Goal: Task Accomplishment & Management: Use online tool/utility

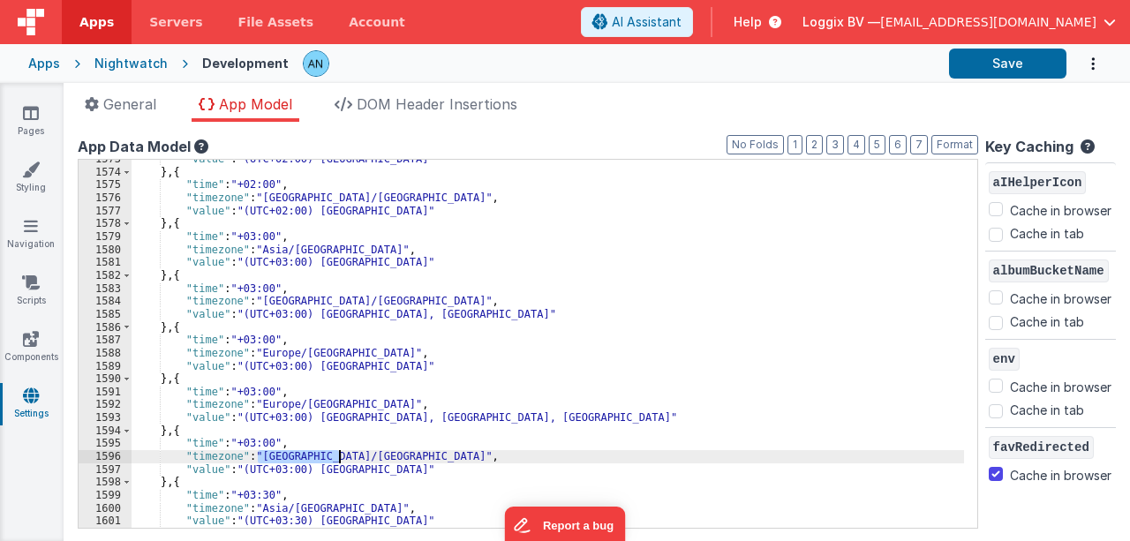
scroll to position [20938, 0]
click at [22, 116] on link "Pages" at bounding box center [31, 121] width 64 height 35
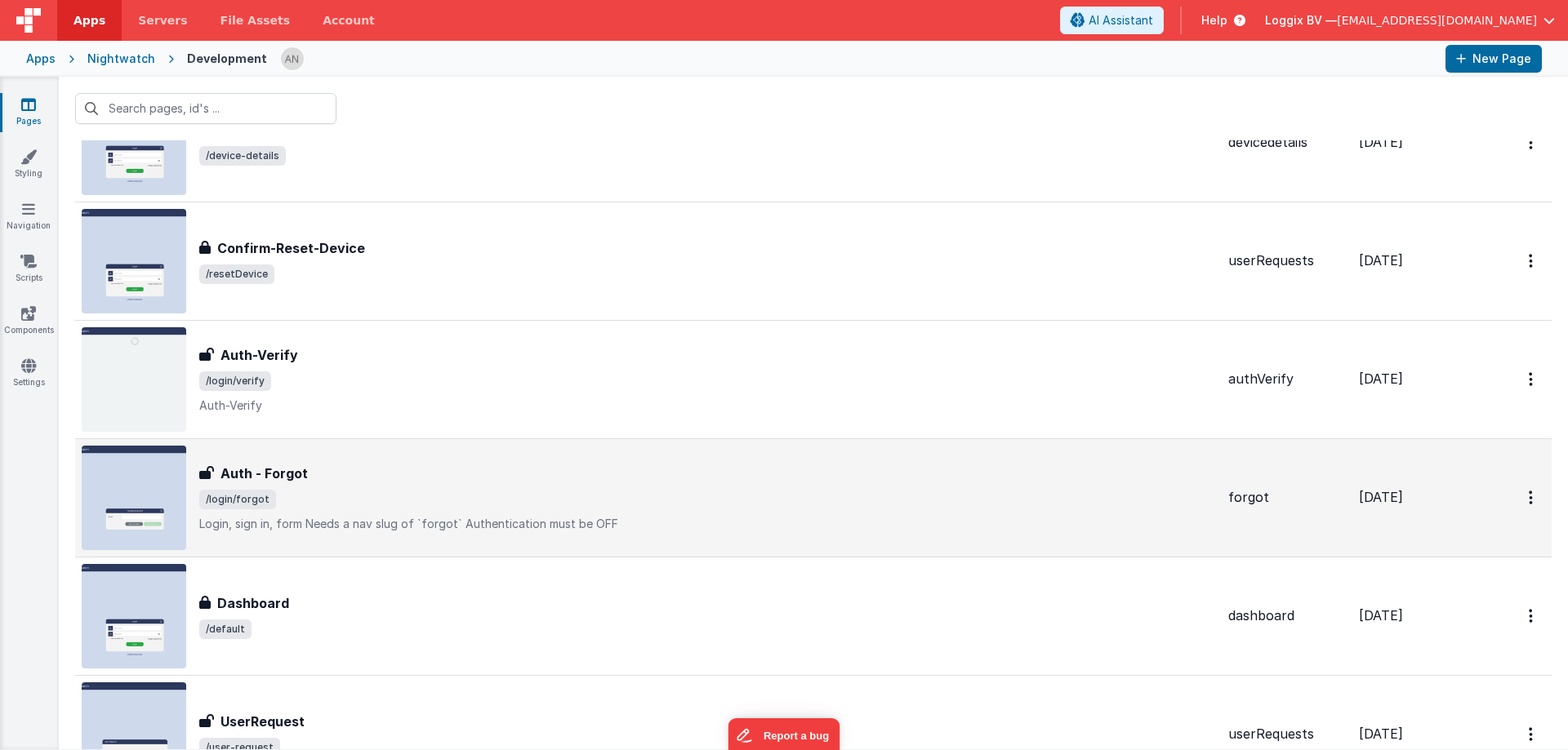
scroll to position [408, 0]
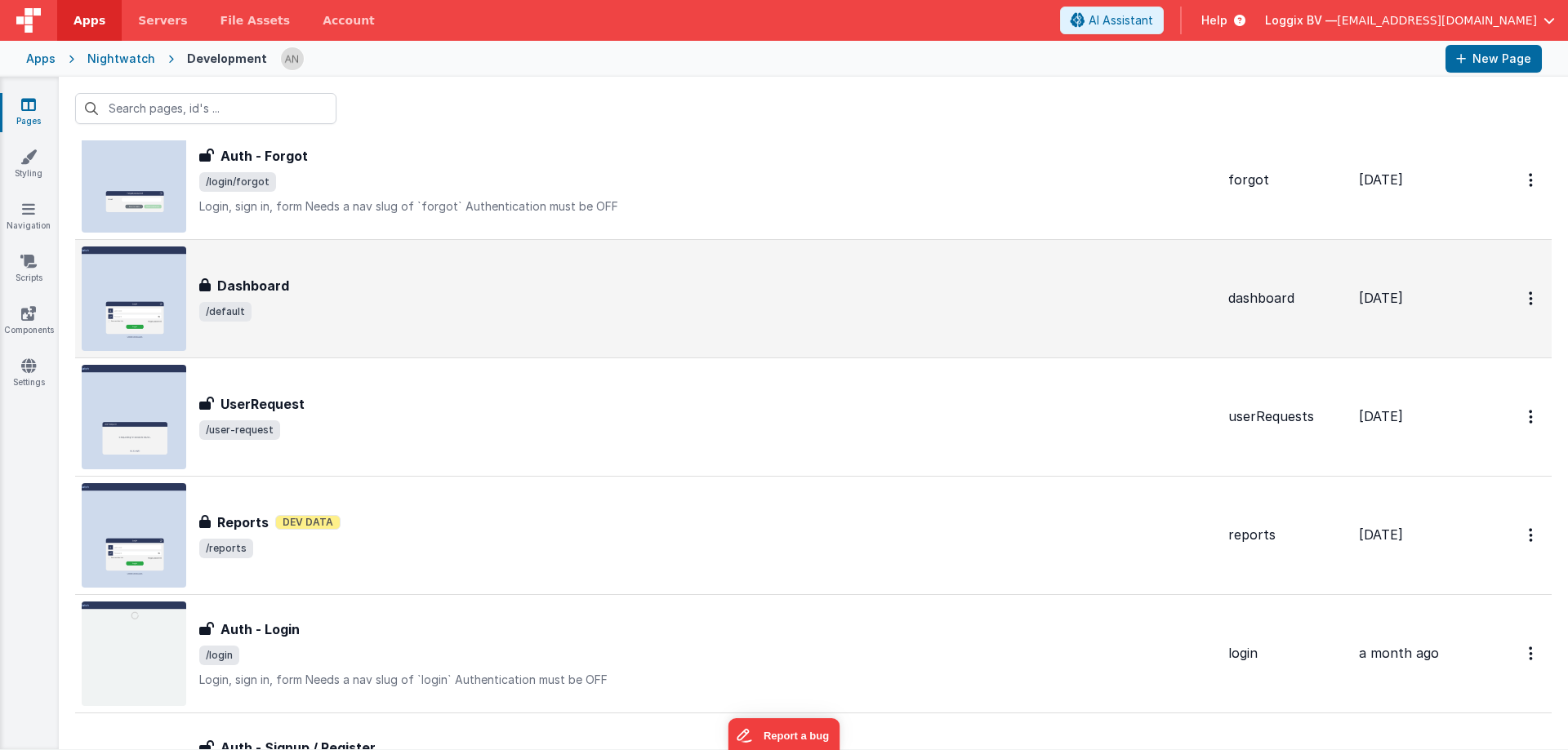
click at [373, 305] on span "/default" at bounding box center [707, 312] width 1016 height 19
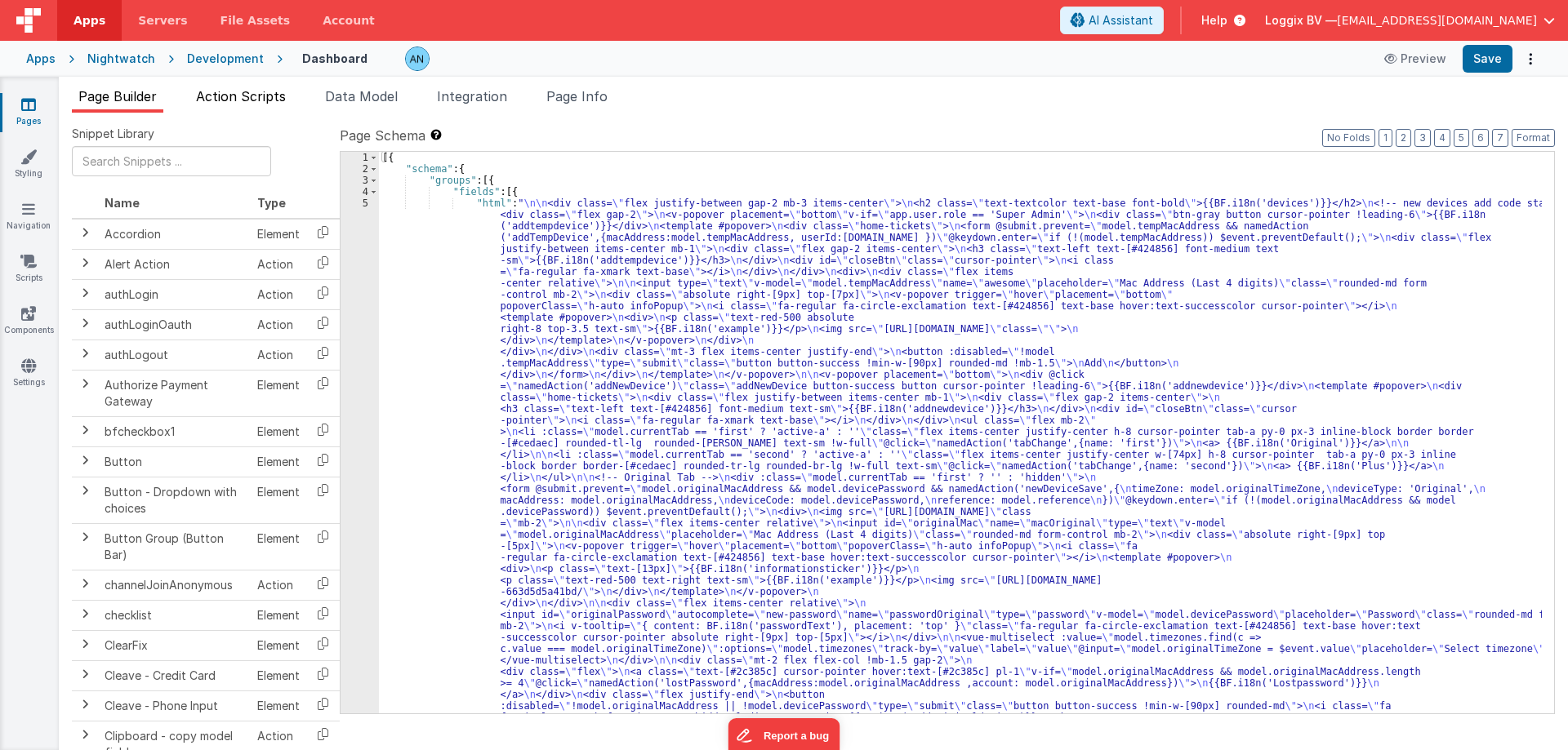
click at [237, 104] on span "Action Scripts" at bounding box center [241, 96] width 90 height 17
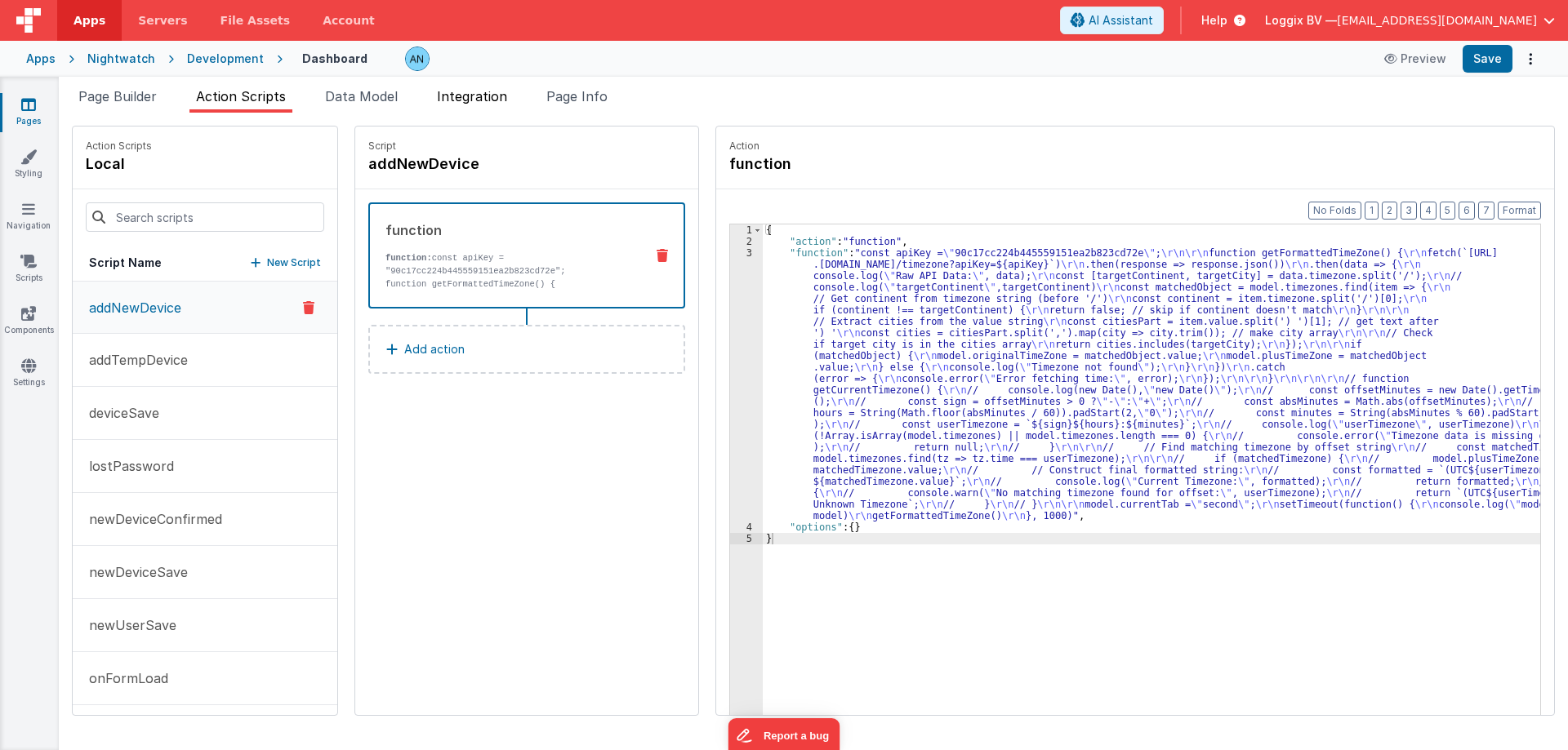
click at [497, 106] on li "Integration" at bounding box center [472, 100] width 83 height 26
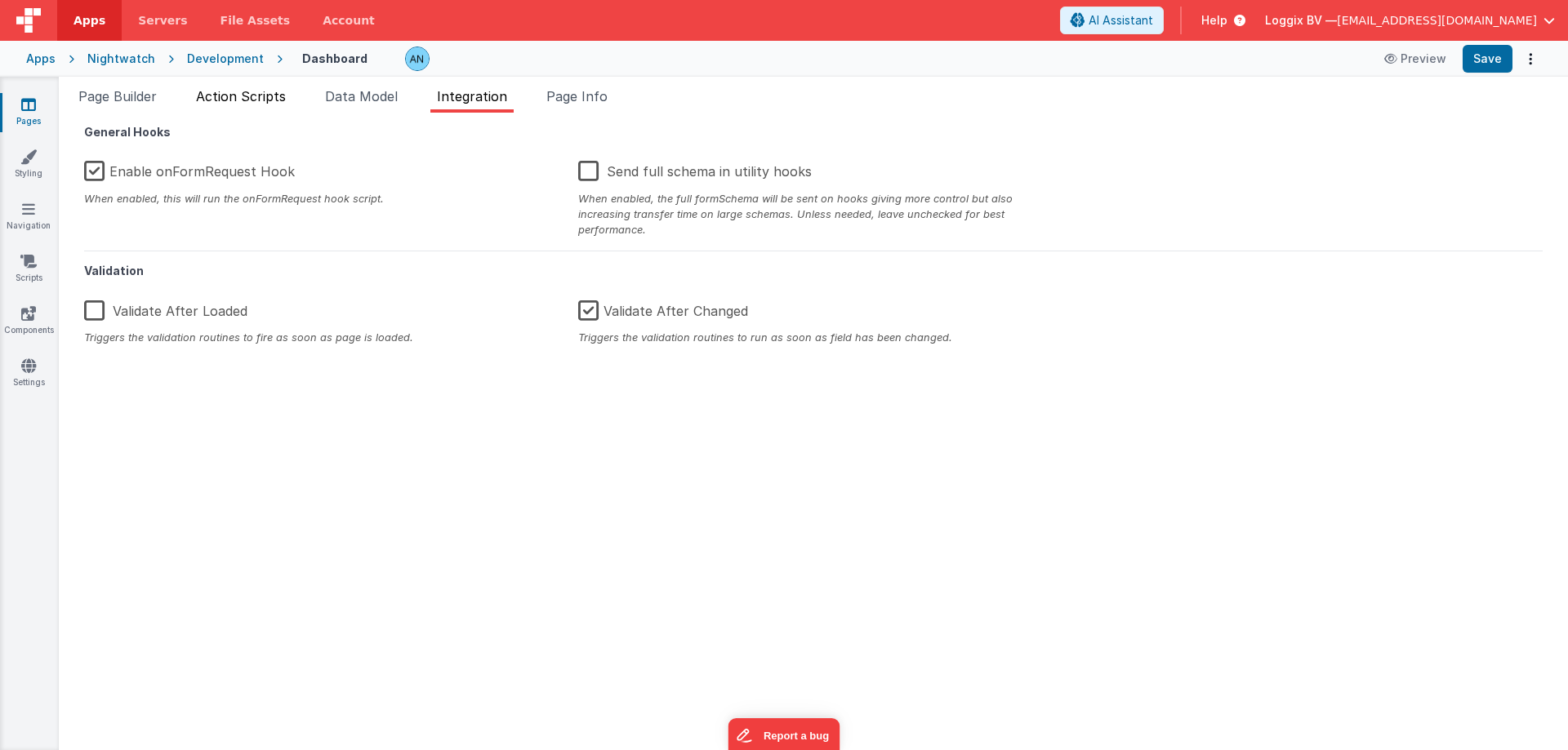
click at [253, 96] on span "Action Scripts" at bounding box center [241, 96] width 90 height 17
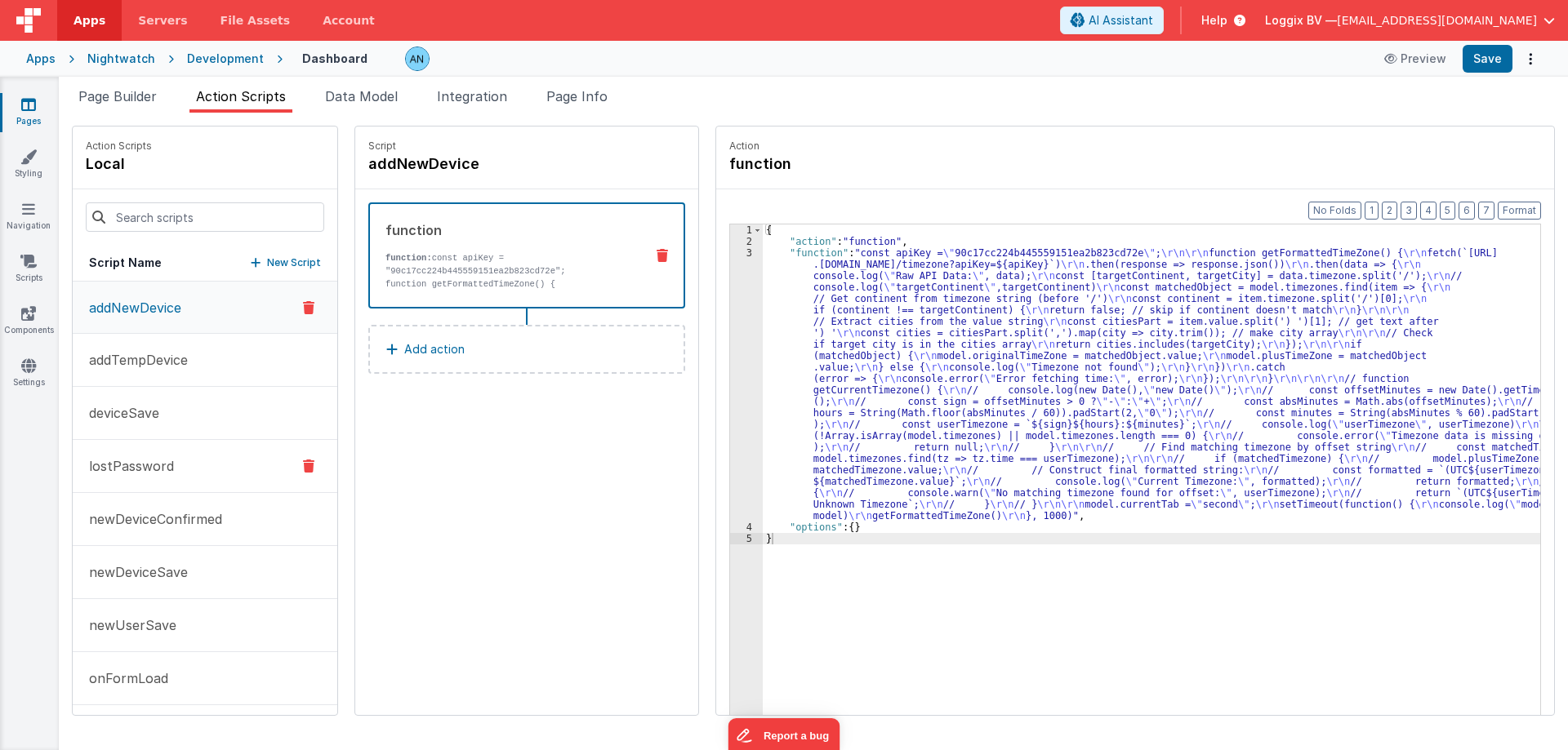
scroll to position [81, 0]
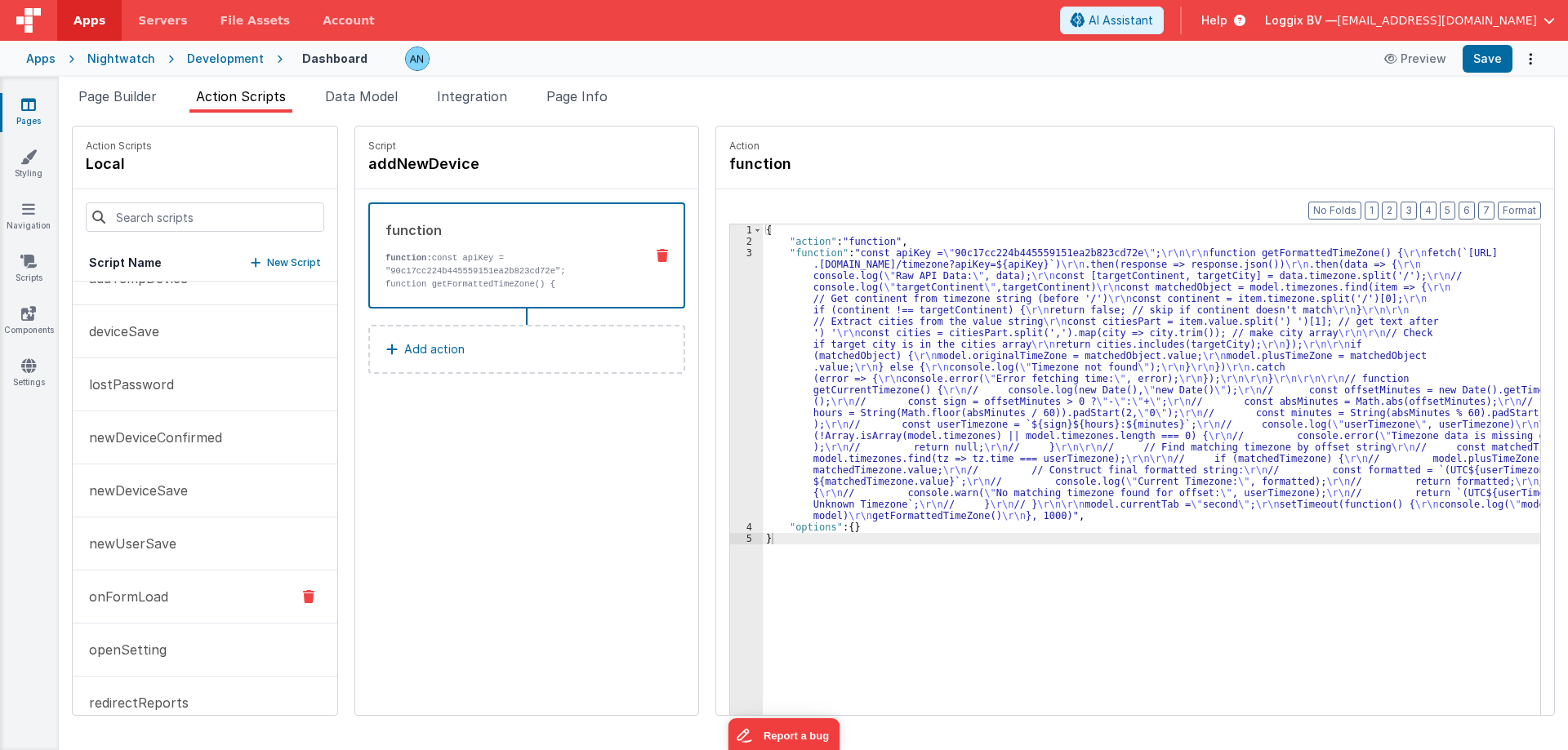
click at [197, 499] on button "onFormLoad" at bounding box center [205, 596] width 265 height 53
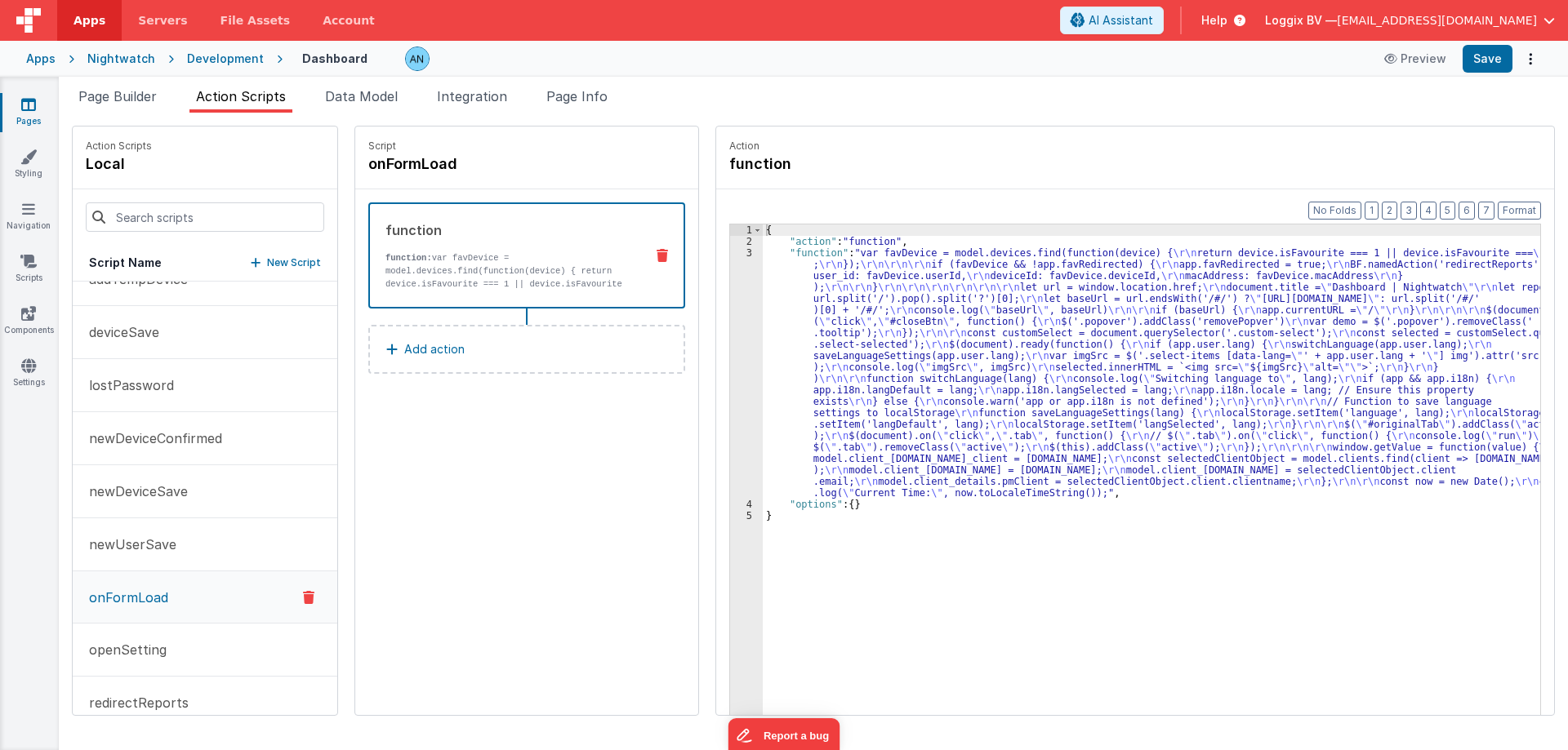
scroll to position [82, 0]
click at [746, 298] on div "3" at bounding box center [746, 373] width 32 height 252
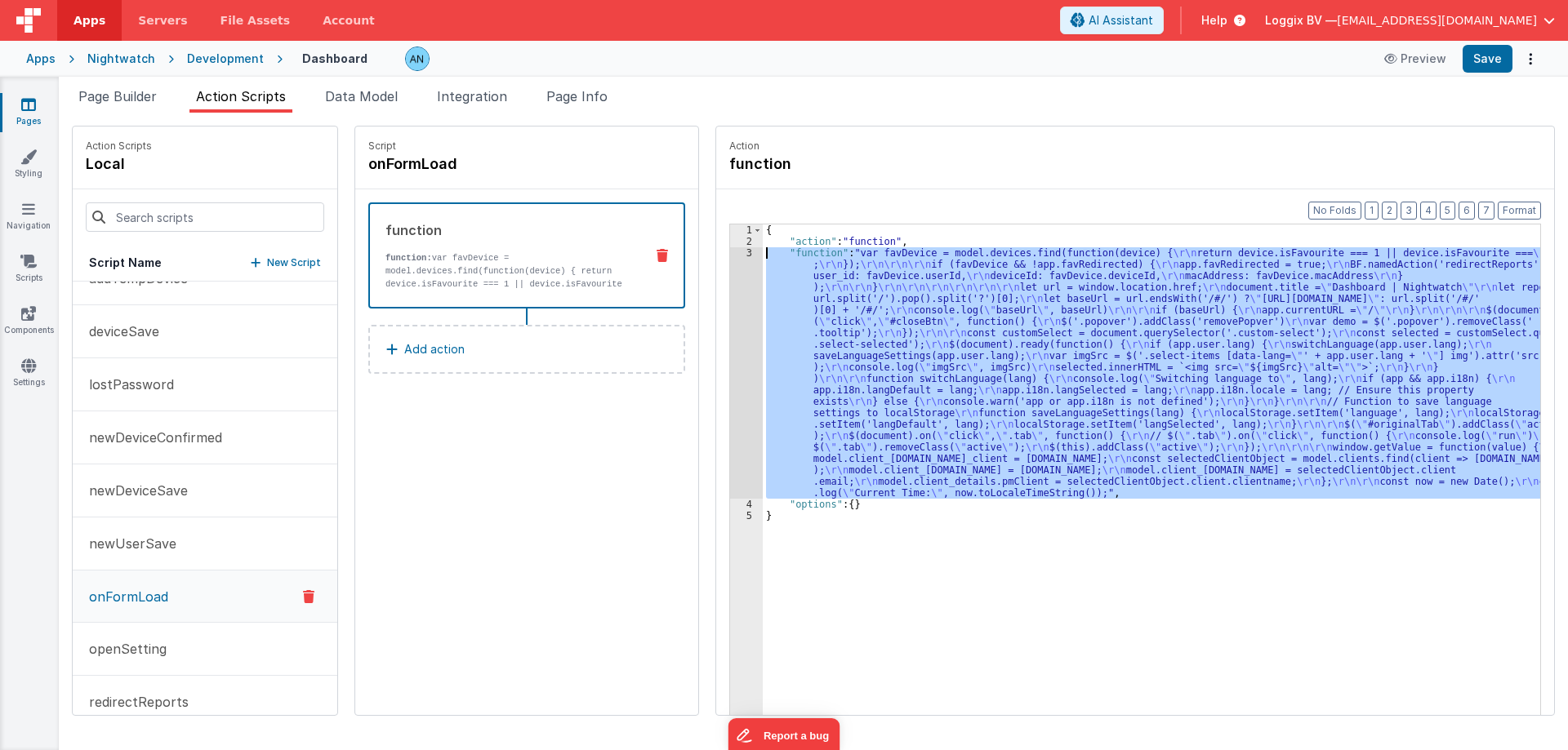
click at [731, 257] on div "3" at bounding box center [746, 373] width 32 height 252
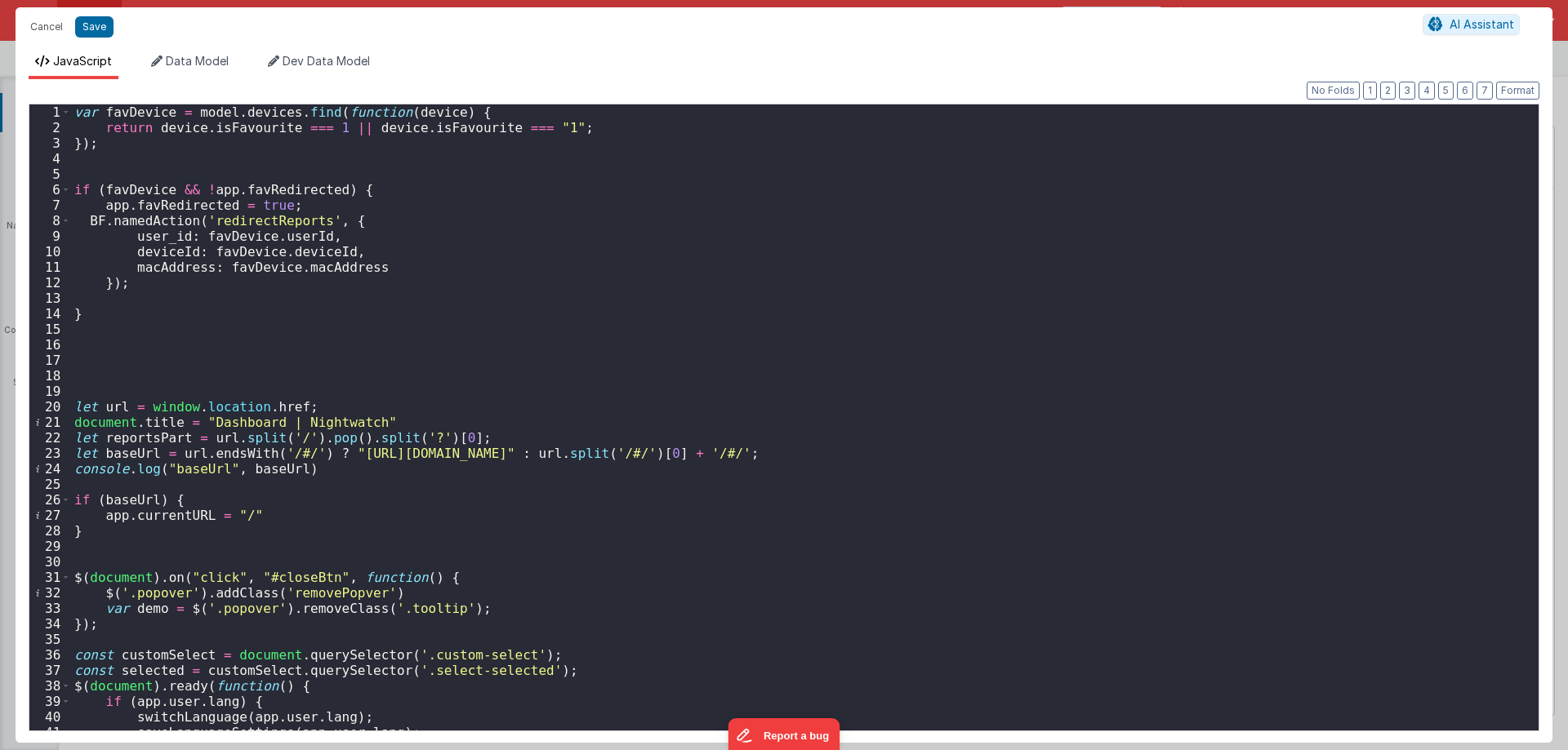
click at [457, 301] on div "var favDevice = model . devices . find ( function ( device ) { return device . …" at bounding box center [798, 432] width 1455 height 656
click at [375, 497] on div "var favDevice = model . devices . find ( function ( device ) { return device . …" at bounding box center [798, 432] width 1455 height 656
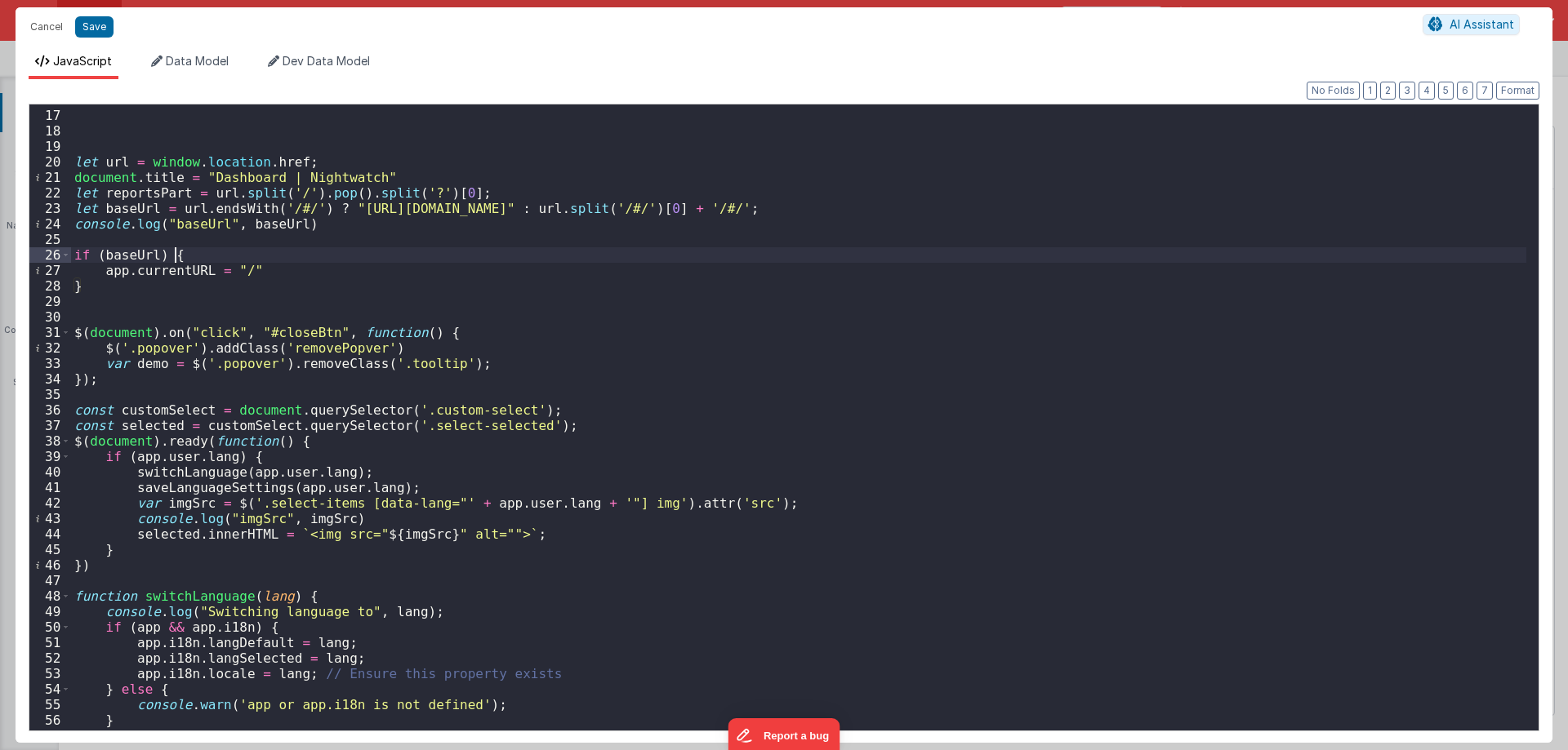
scroll to position [245, 0]
click at [521, 449] on div "let url = window . location . href ; document . title = "Dashboard | Nightwatch…" at bounding box center [798, 420] width 1455 height 656
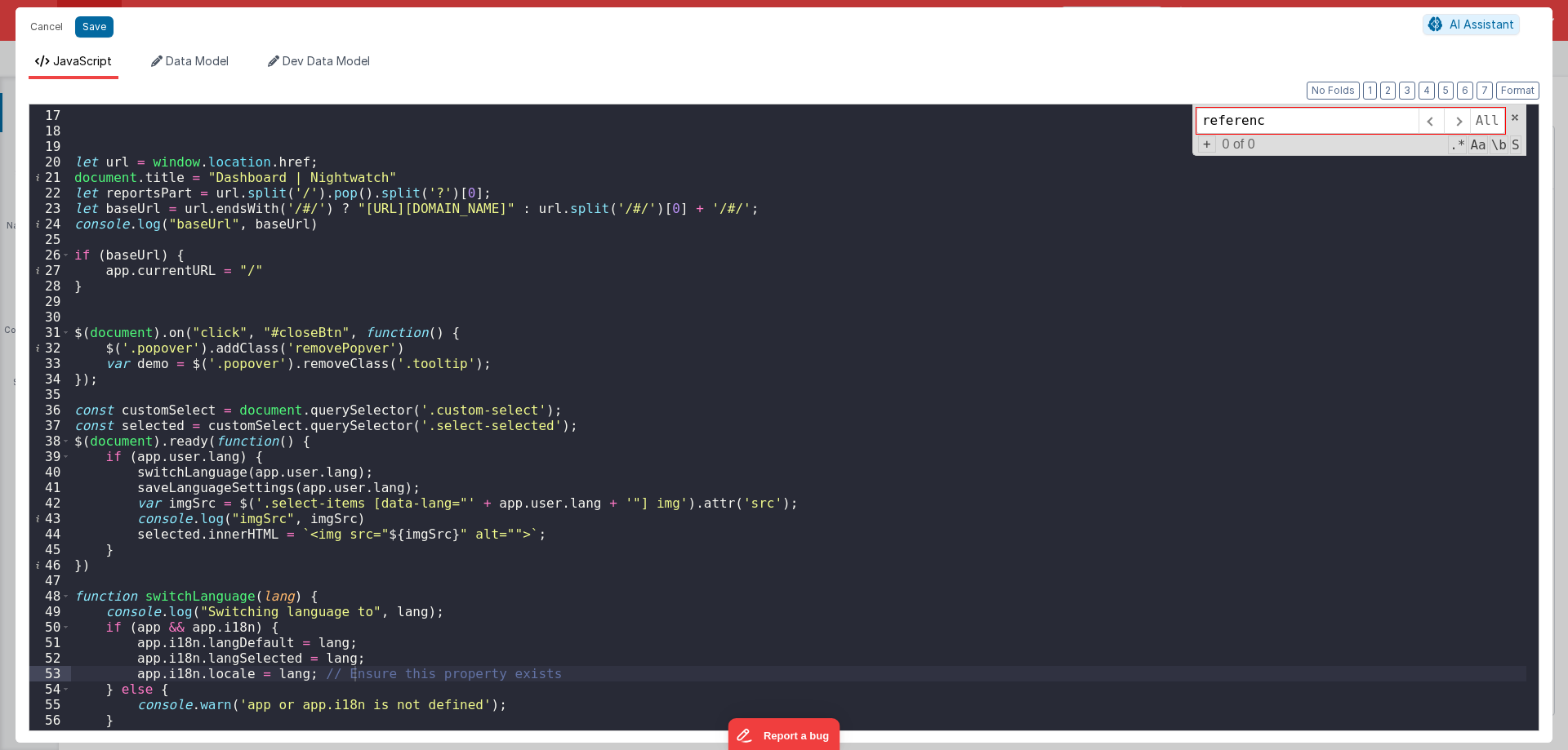
type input "reference"
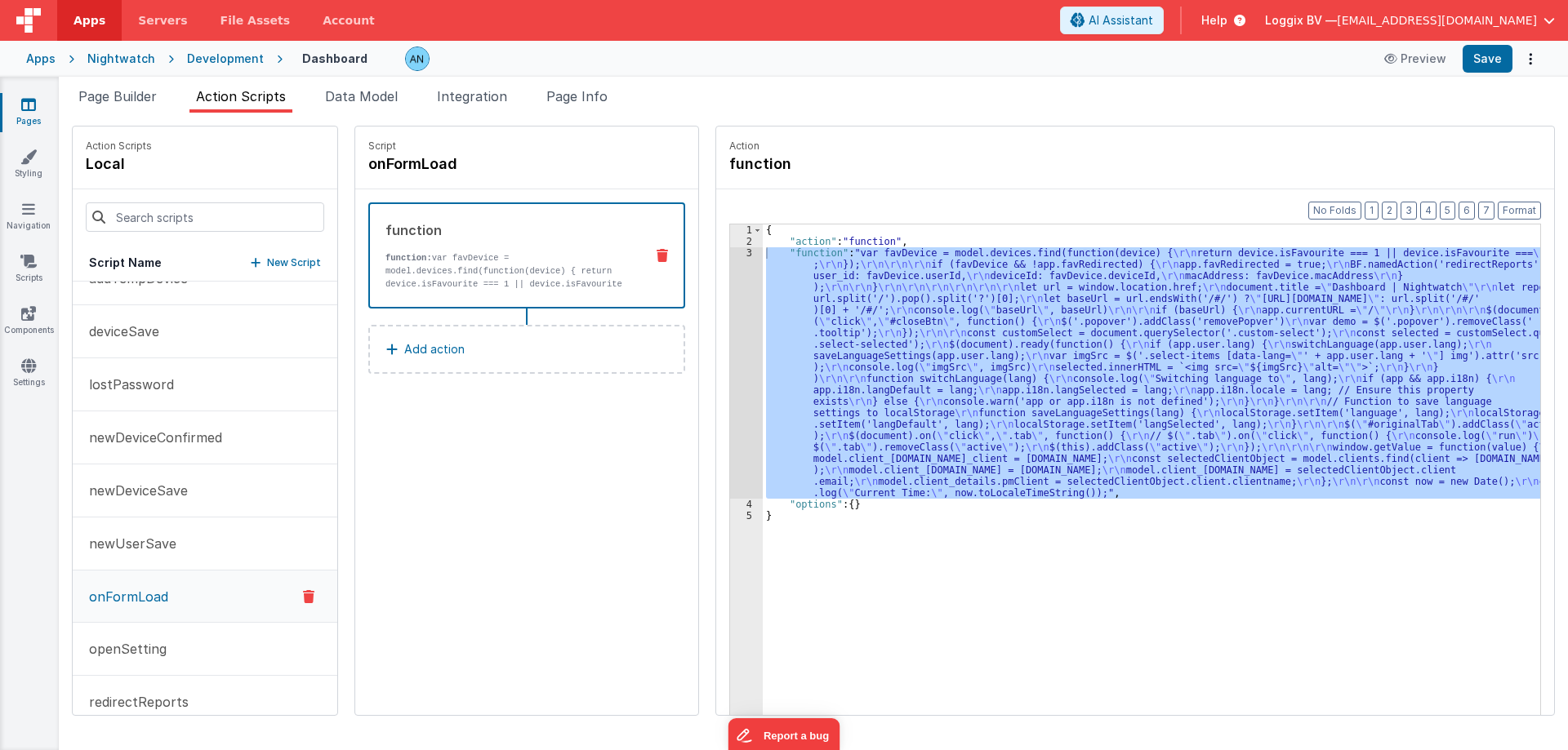
click at [909, 323] on div "{ "action" : "function" , "function" : "var favDevice = model.devices.find(func…" at bounding box center [1151, 495] width 777 height 541
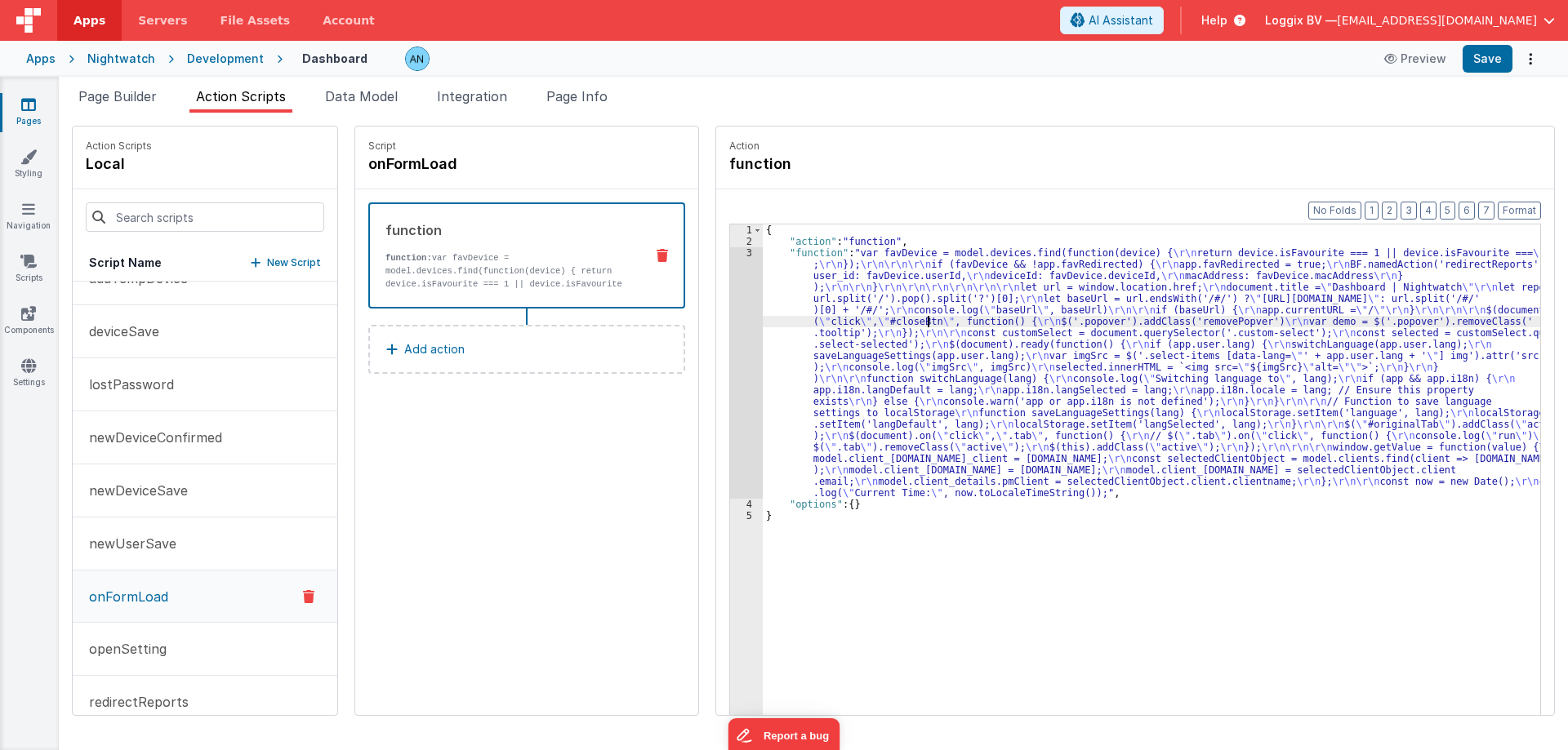
drag, startPoint x: 592, startPoint y: 93, endPoint x: 700, endPoint y: 227, distance: 172.1
click at [591, 93] on span "Page Info" at bounding box center [576, 96] width 61 height 17
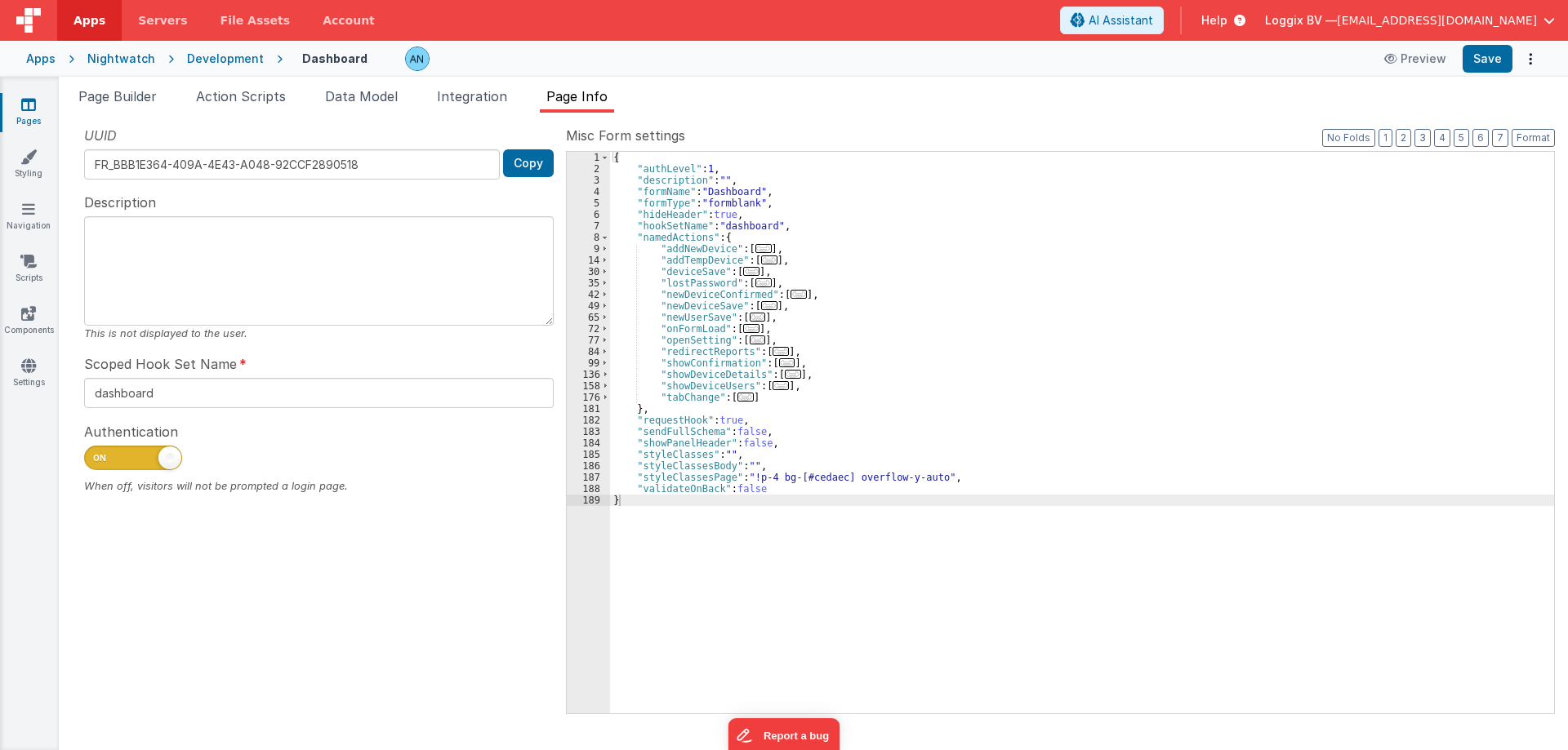
click at [935, 412] on div "{ "authLevel" : 1 , "description" : "" , "formName" : "Dashboard" , "formType" …" at bounding box center [1081, 444] width 944 height 584
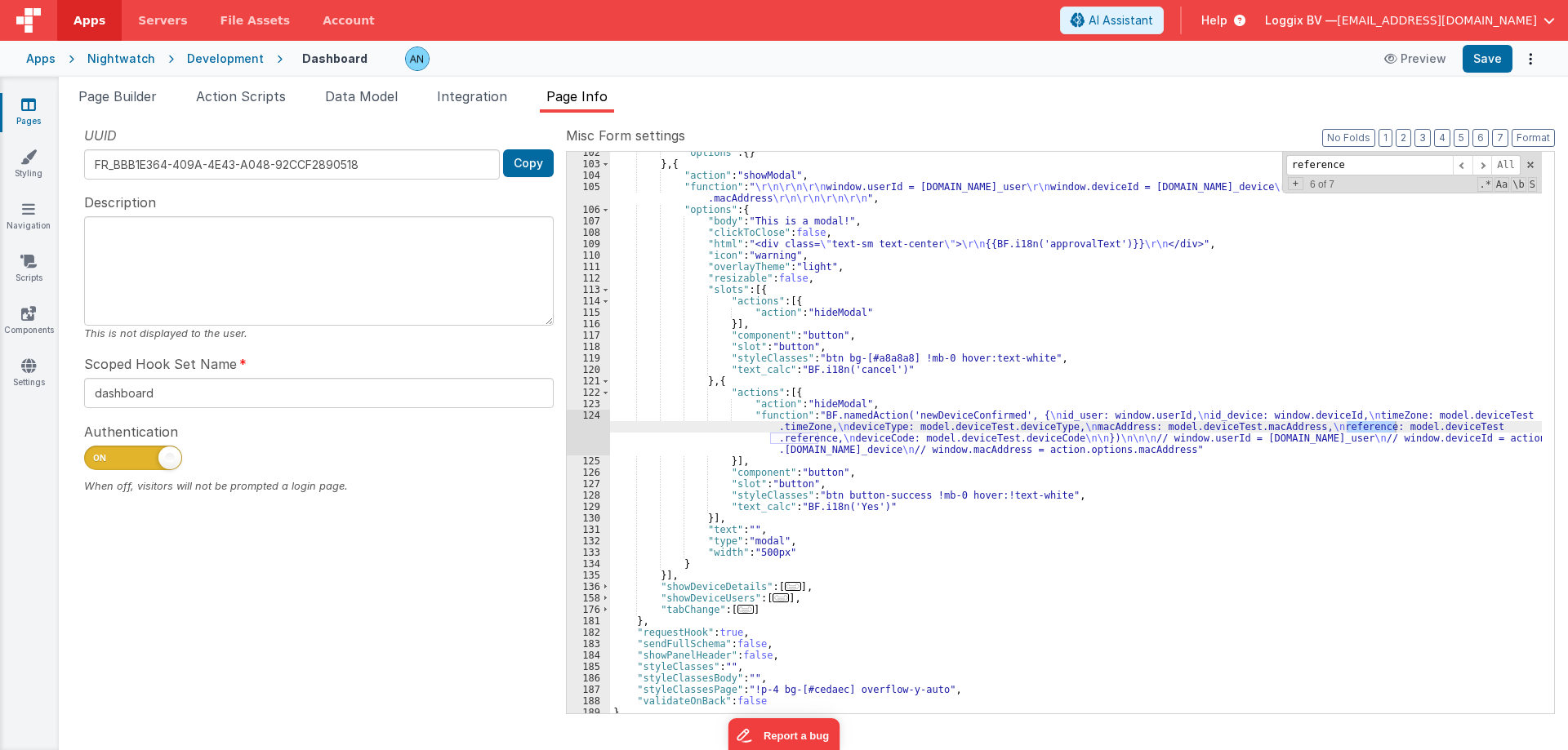
scroll to position [713, 0]
type input "reference"
